Goal: Task Accomplishment & Management: Use online tool/utility

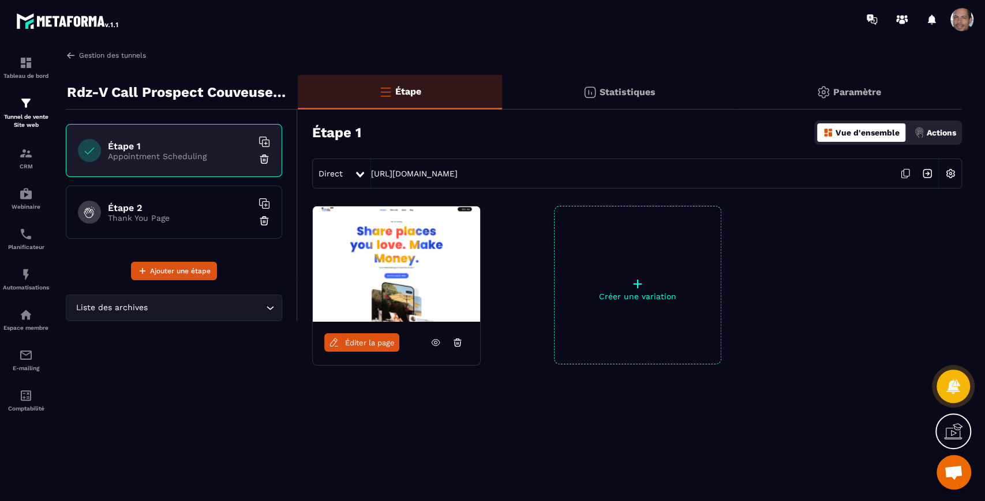
click at [75, 52] on img at bounding box center [71, 55] width 10 height 10
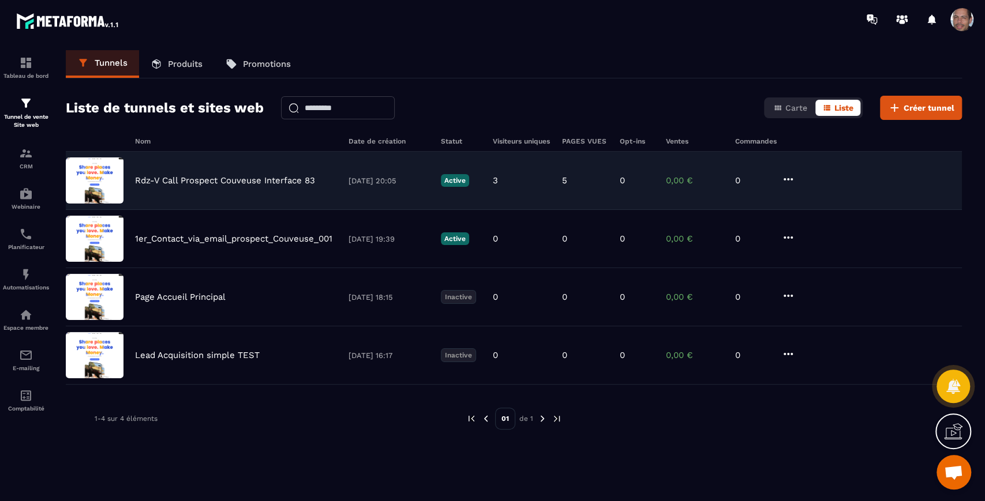
click at [281, 181] on p "Rdz-V Call Prospect Couveuse Interface 83" at bounding box center [225, 180] width 180 height 10
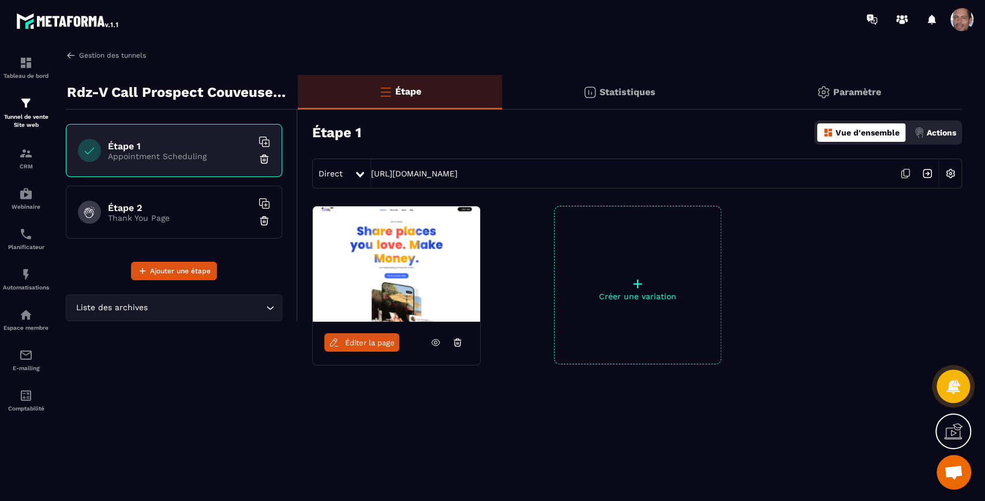
click at [69, 58] on img at bounding box center [71, 55] width 10 height 10
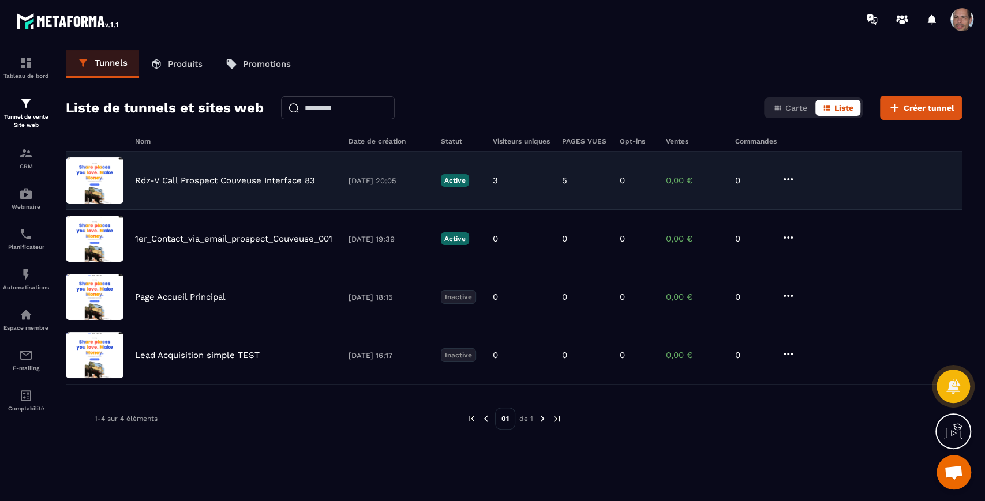
click at [792, 181] on icon at bounding box center [788, 179] width 14 height 14
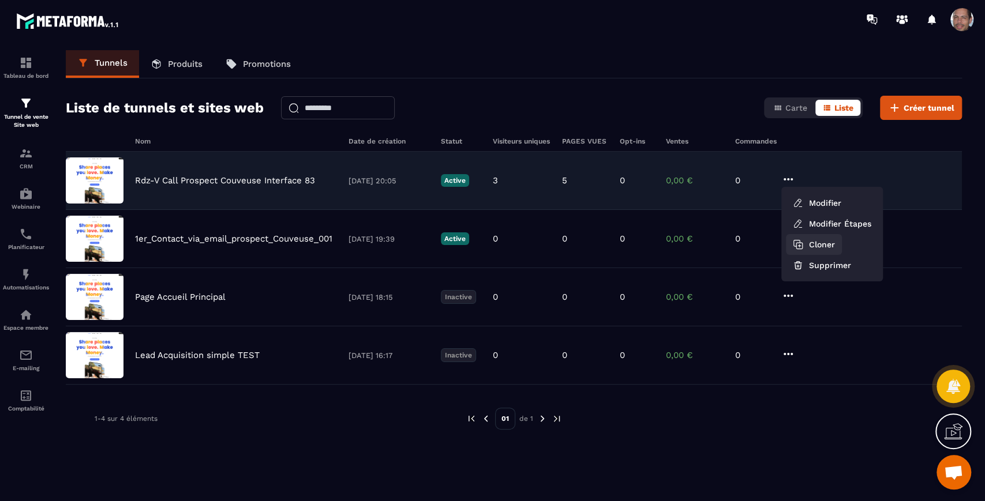
click at [831, 243] on button "Cloner" at bounding box center [814, 244] width 56 height 21
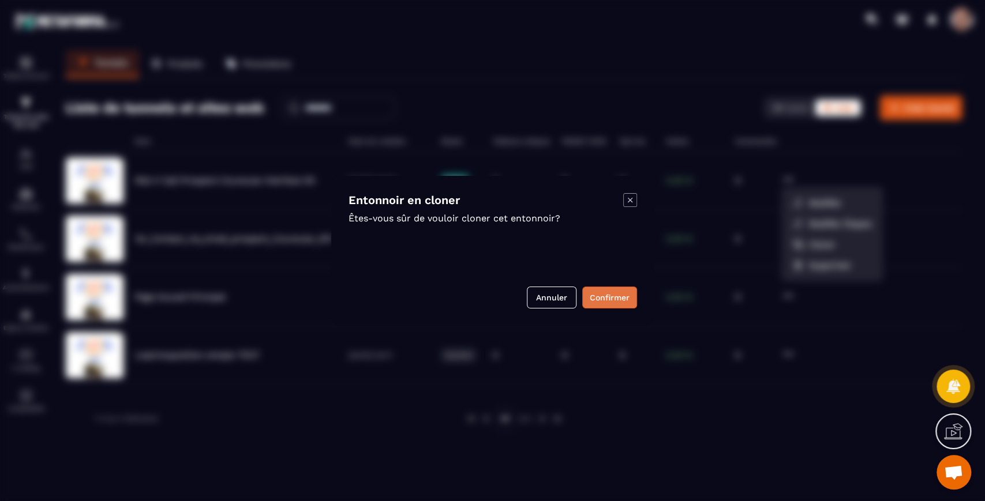
click at [619, 298] on button "Confirmer" at bounding box center [609, 298] width 55 height 22
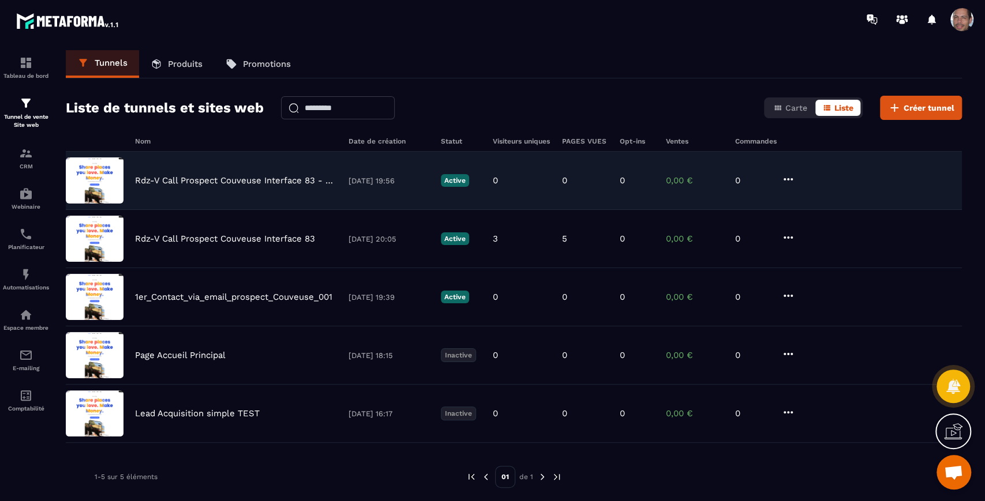
click at [329, 178] on p "Rdz-V Call Prospect Couveuse Interface 83 - Copy" at bounding box center [236, 180] width 202 height 10
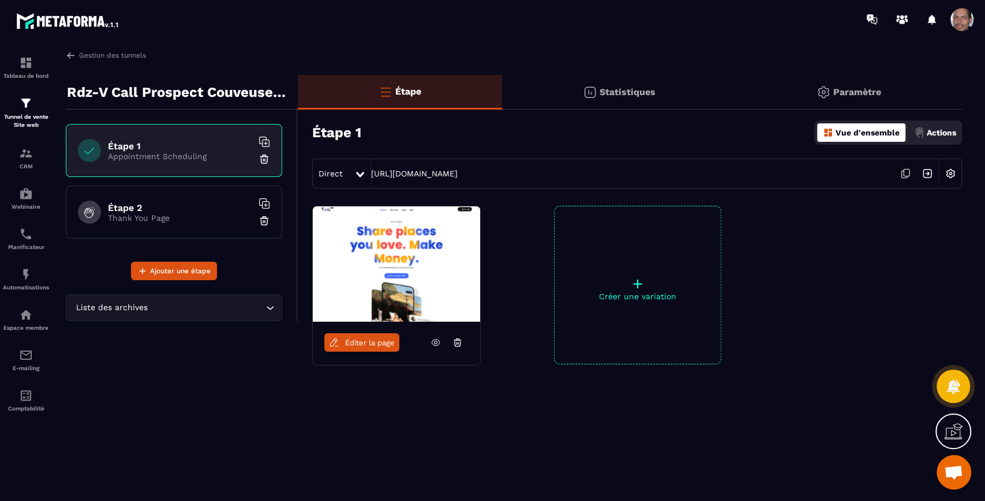
click at [948, 133] on p "Actions" at bounding box center [940, 132] width 29 height 9
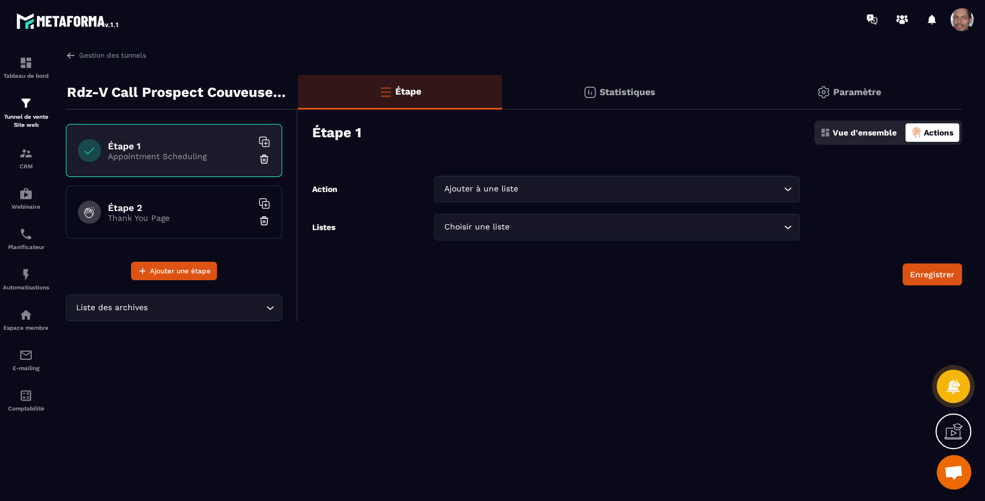
click at [787, 188] on icon "Search for option" at bounding box center [788, 189] width 12 height 12
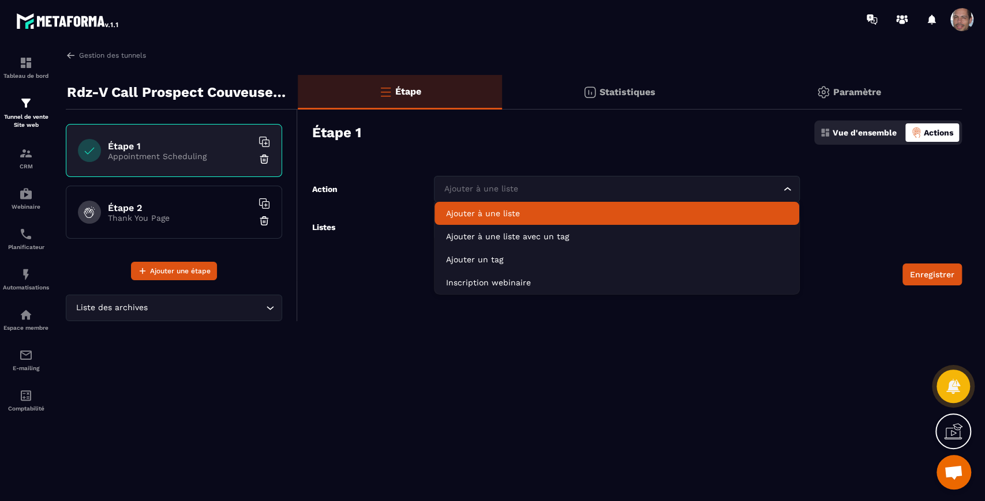
click at [748, 219] on li "Ajouter à une liste" at bounding box center [616, 213] width 364 height 23
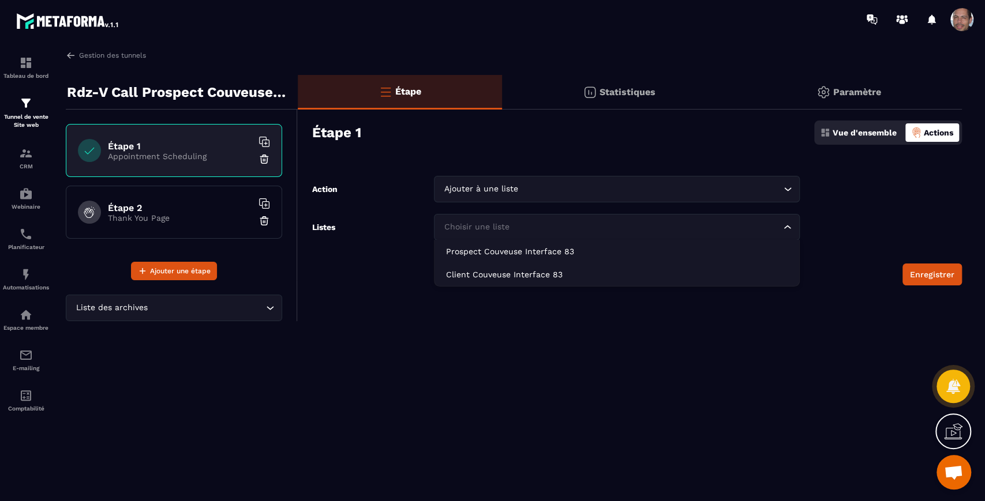
click at [794, 236] on div "Choisir une liste Loading..." at bounding box center [616, 227] width 365 height 27
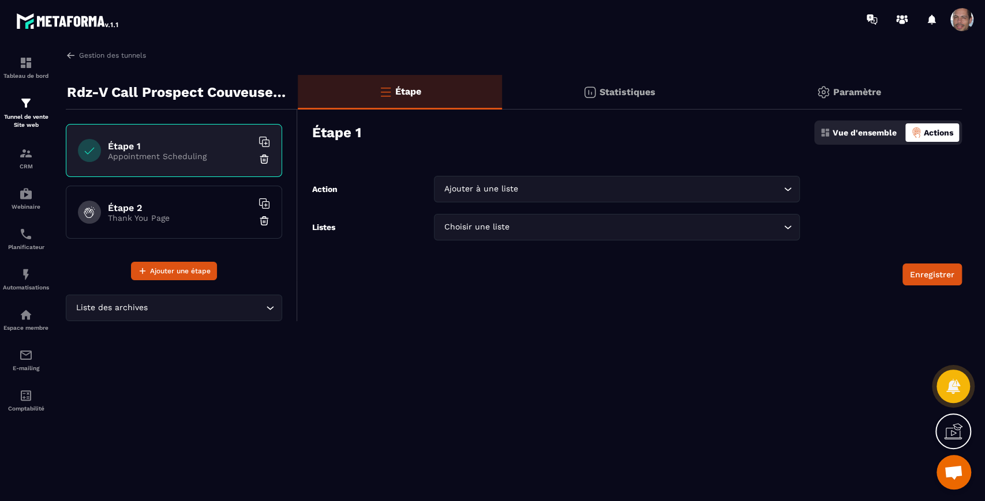
click at [825, 216] on form "Action Ajouter à une liste Loading... Listes Choisir une liste Loading... Prosp…" at bounding box center [630, 231] width 664 height 110
click at [838, 129] on p "Vue d'ensemble" at bounding box center [864, 132] width 64 height 9
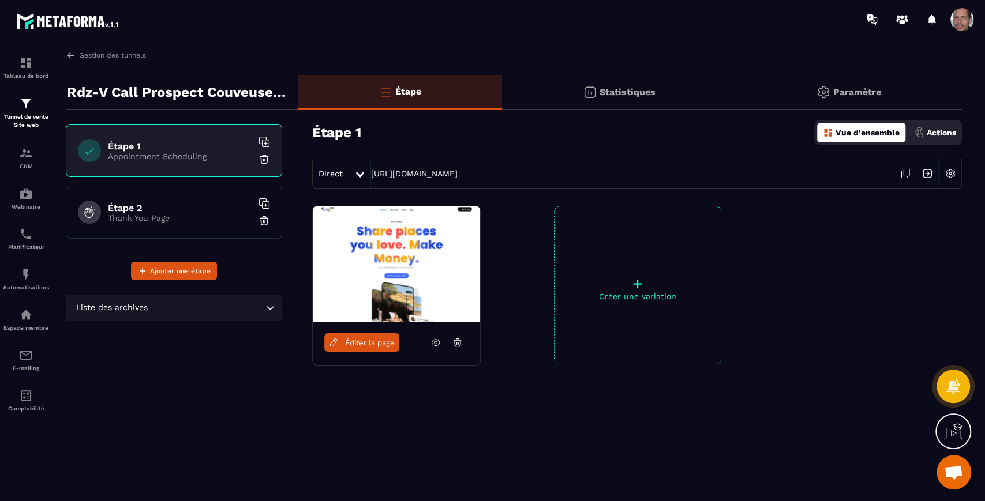
click at [957, 176] on img at bounding box center [950, 174] width 22 height 22
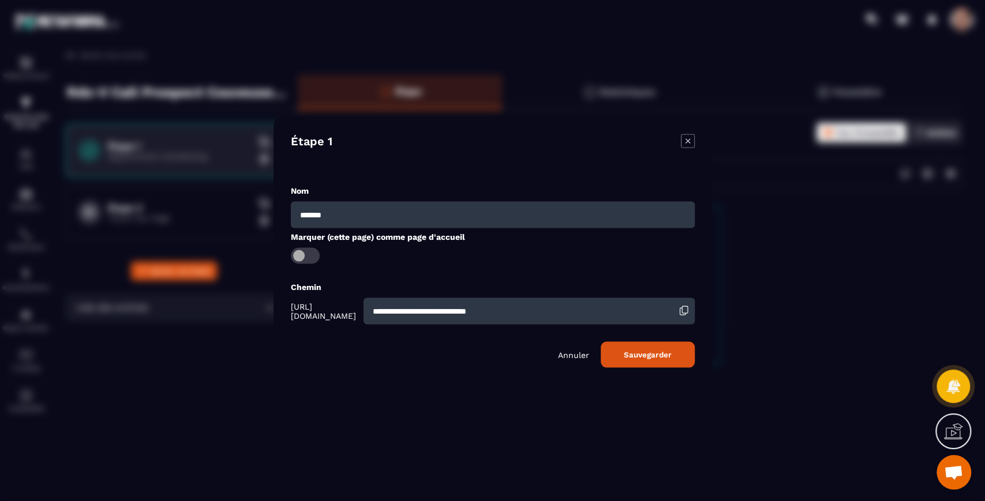
drag, startPoint x: 569, startPoint y: 311, endPoint x: 336, endPoint y: 286, distance: 234.4
click at [336, 286] on div "**********" at bounding box center [493, 302] width 404 height 43
click at [418, 313] on input "**********" at bounding box center [528, 311] width 331 height 27
type input "**********"
click at [647, 350] on button "Sauvegarder" at bounding box center [647, 354] width 94 height 26
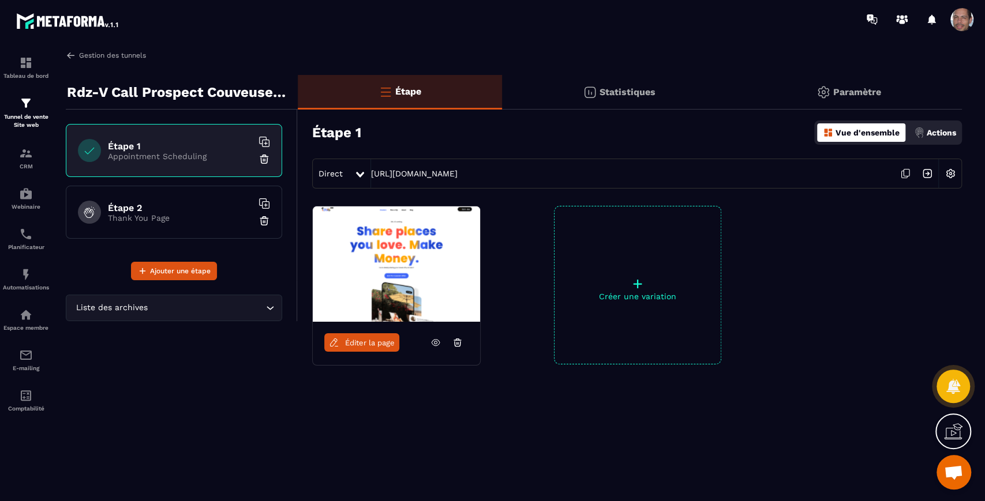
click at [67, 53] on img at bounding box center [71, 55] width 10 height 10
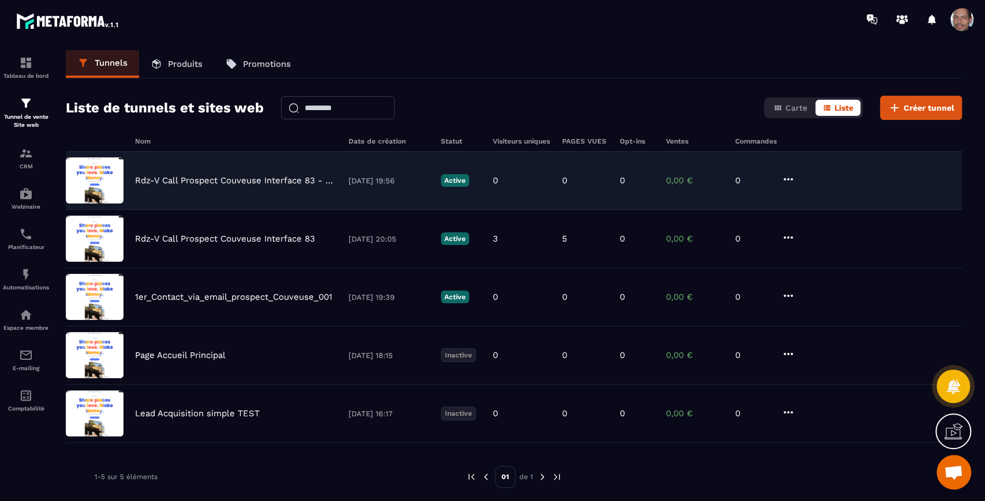
click at [796, 210] on div "Rdz-V Call Prospect Couveuse Interface 83 - Copy [DATE] 19:56 Active 0 0 0 0,00…" at bounding box center [514, 239] width 896 height 58
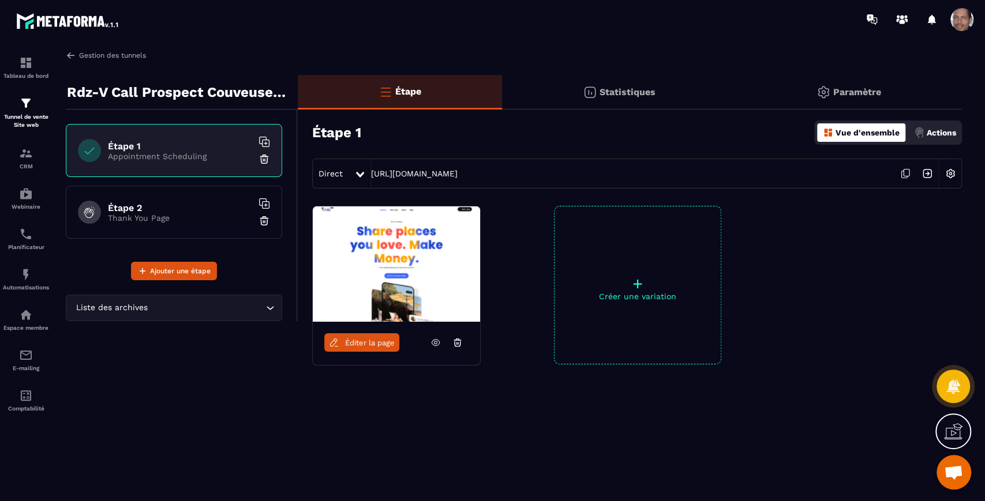
click at [74, 54] on img at bounding box center [71, 55] width 10 height 10
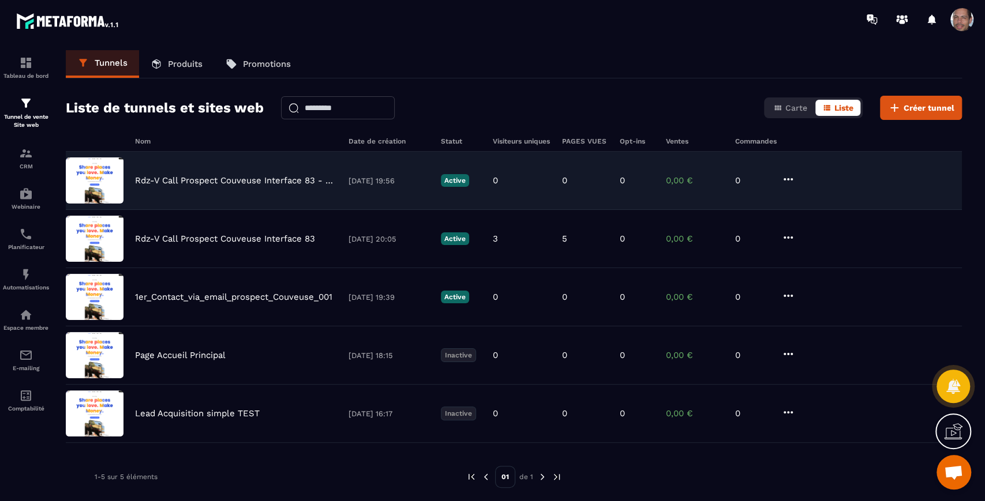
click at [238, 180] on p "Rdz-V Call Prospect Couveuse Interface 83 - Copy" at bounding box center [236, 180] width 202 height 10
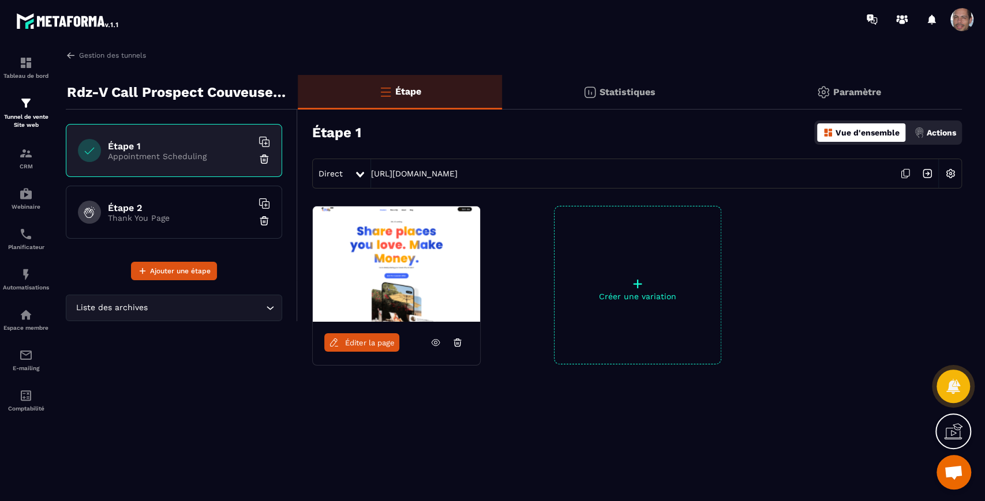
click at [269, 93] on p "Rdz-V Call Prospect Couveuse Interface 83 - Copy" at bounding box center [178, 92] width 222 height 23
click at [273, 92] on p "Rdz-V Call Prospect Couveuse Interface 83 - Copy" at bounding box center [178, 92] width 222 height 23
click at [363, 339] on span "Éditer la page" at bounding box center [370, 343] width 50 height 9
